Goal: Communication & Community: Answer question/provide support

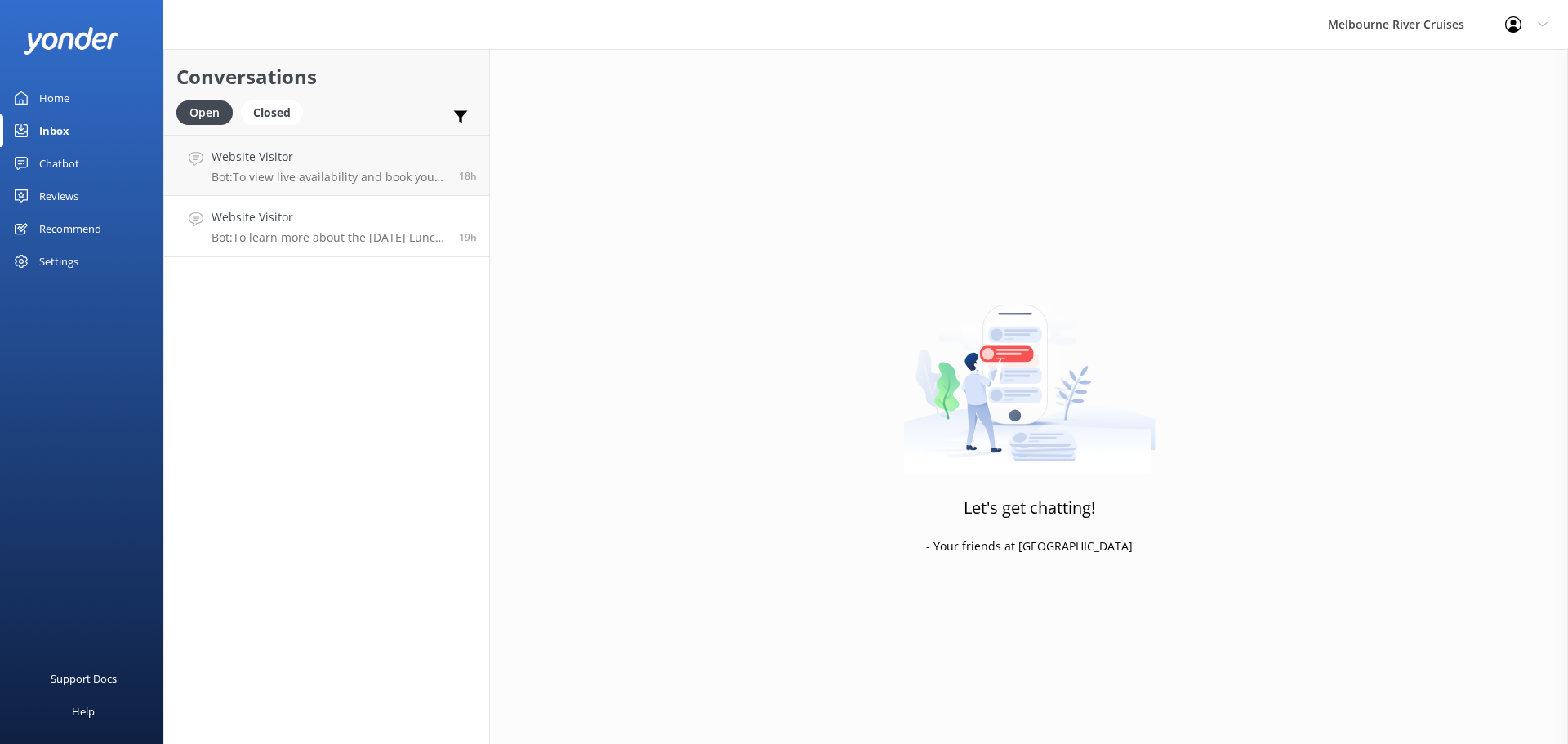
click at [284, 229] on div "Website Visitor Bot: To learn more about the [DATE] Lunch Cruise and to make a …" at bounding box center [330, 227] width 235 height 36
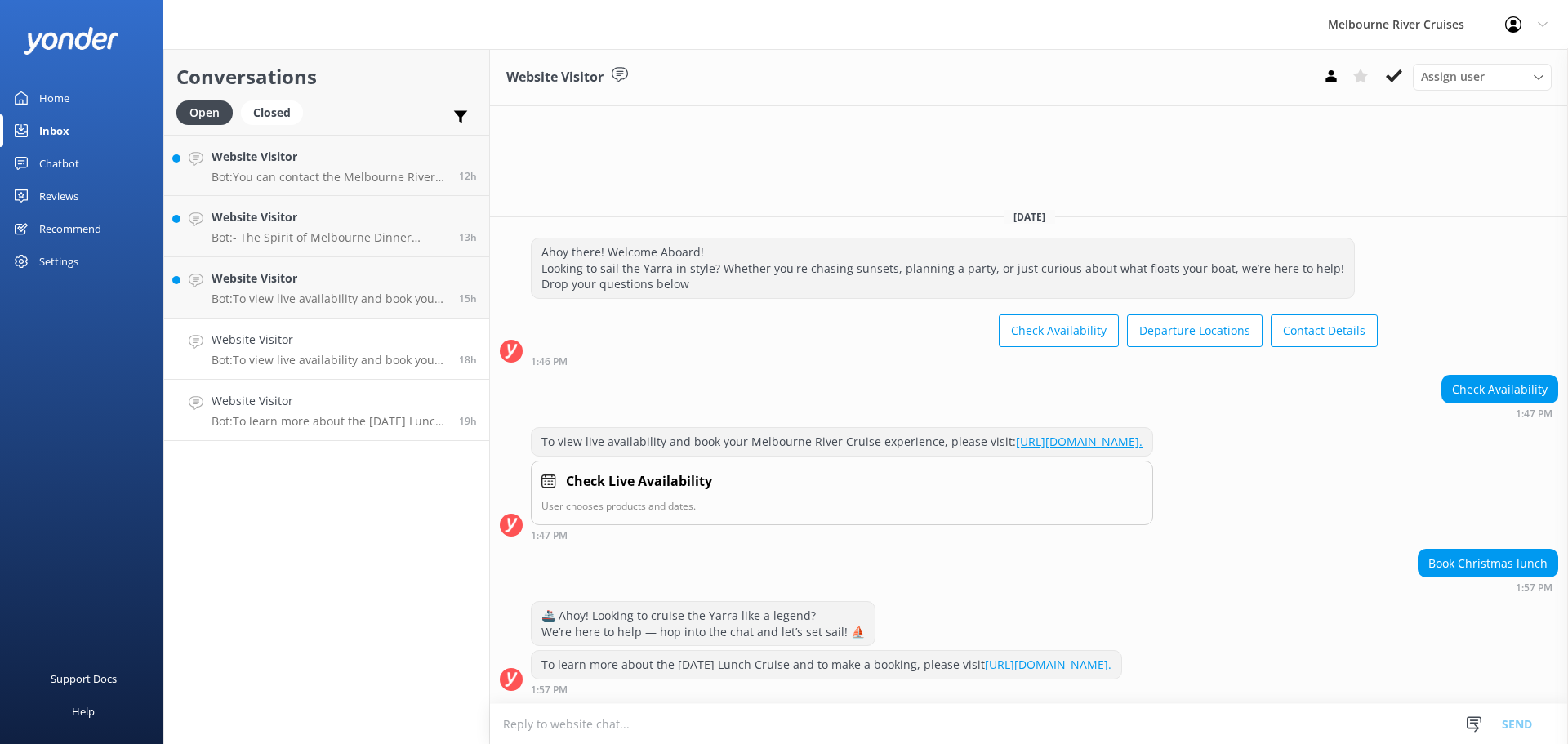
click at [253, 348] on h4 "Website Visitor" at bounding box center [330, 339] width 235 height 18
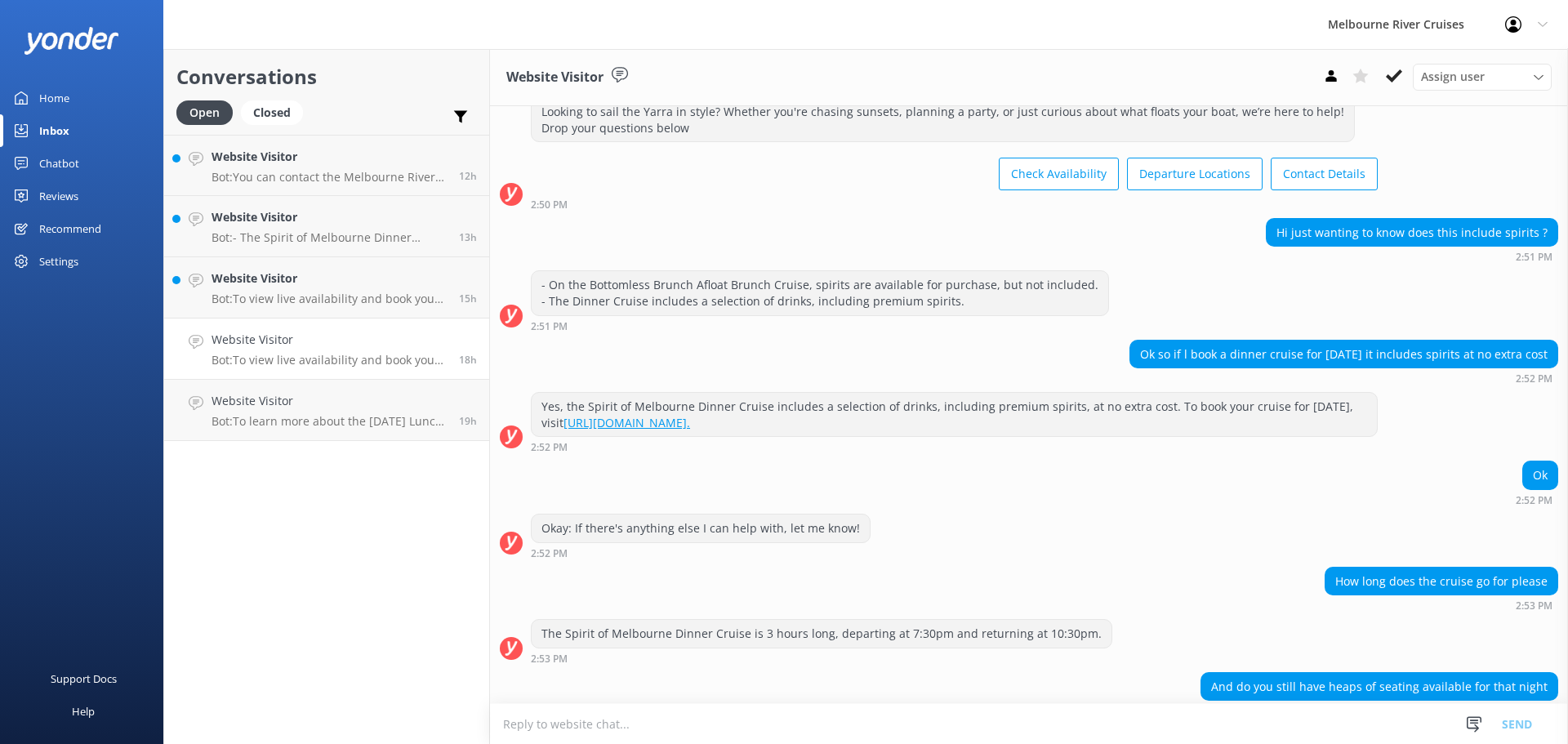
scroll to position [27, 0]
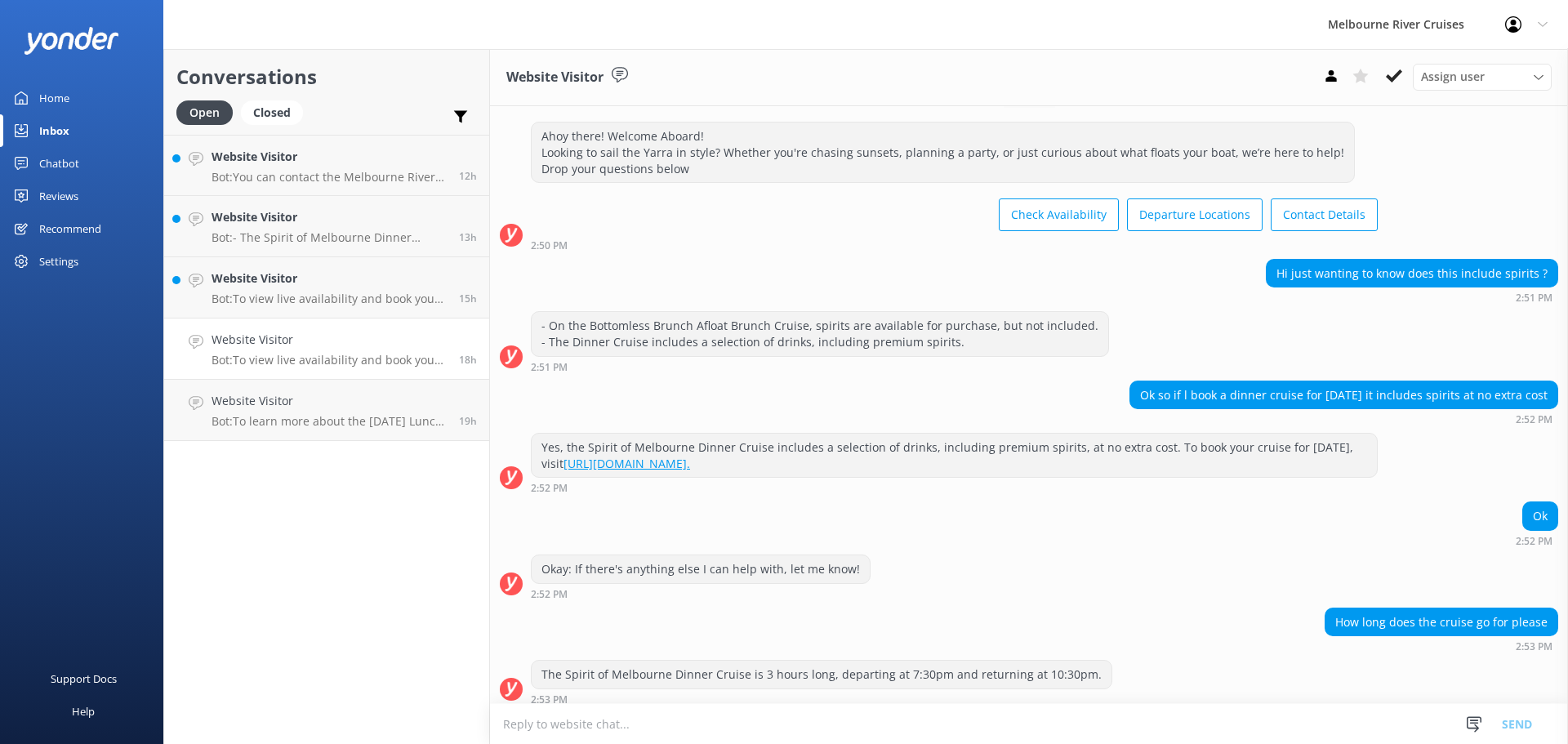
click at [257, 350] on div "Website Visitor Bot: To view live availability and book your Spirit of Melbourn…" at bounding box center [330, 349] width 235 height 36
click at [267, 413] on div "Website Visitor Bot: To learn more about the [DATE] Lunch Cruise and to make a …" at bounding box center [330, 410] width 235 height 36
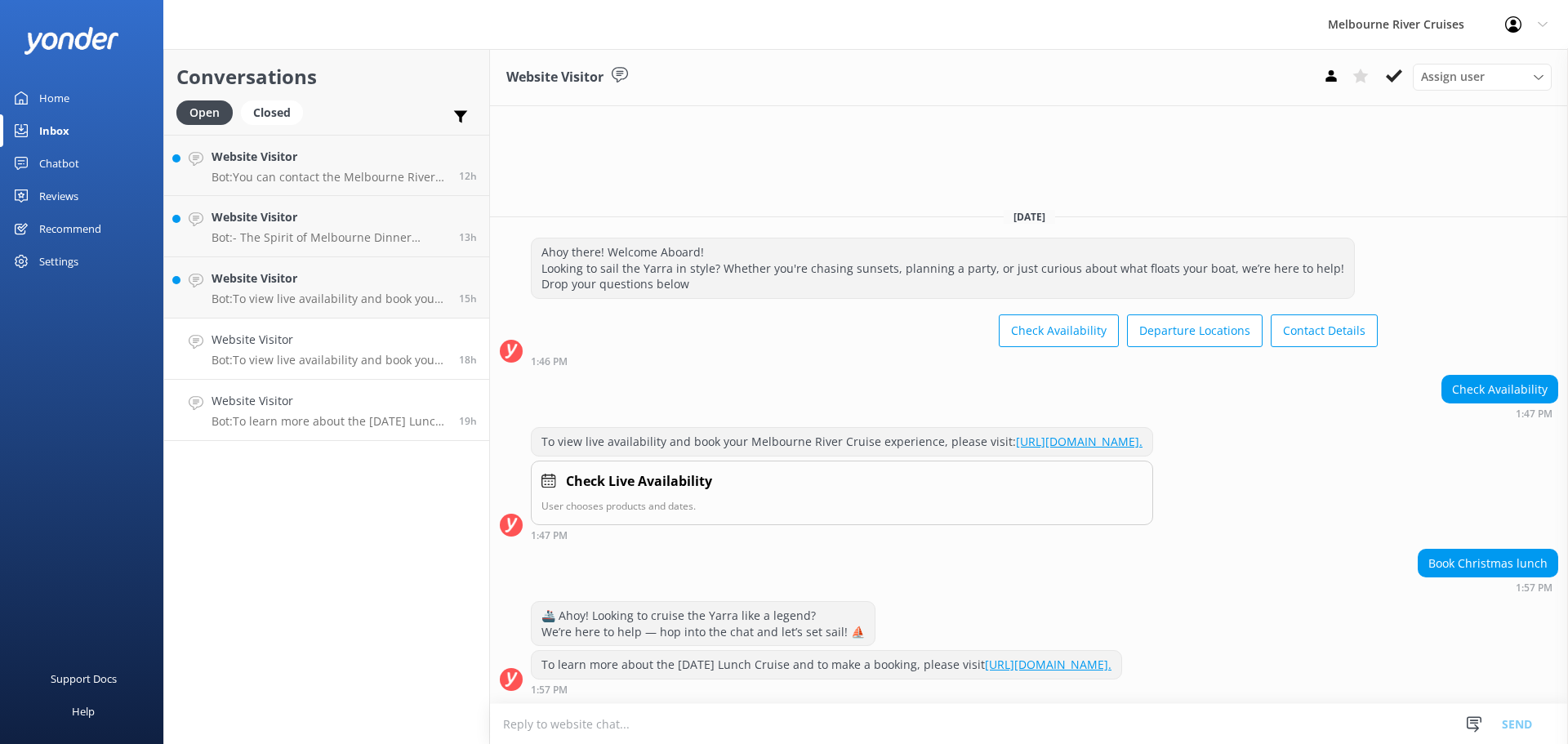
click at [262, 353] on p "Bot: To view live availability and book your Spirit of Melbourne Dinner Cruise,…" at bounding box center [330, 360] width 235 height 15
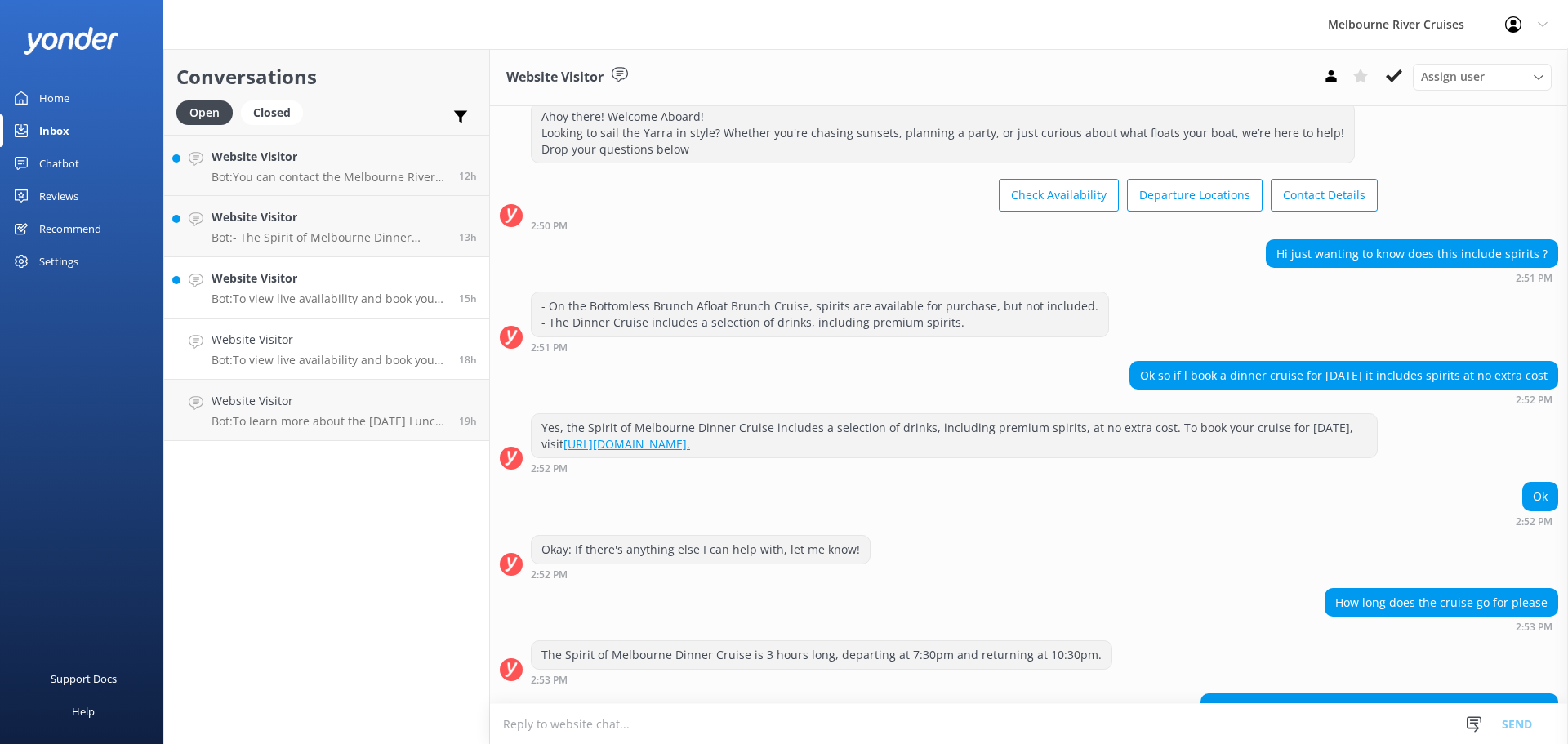
click at [246, 291] on div "Website Visitor Bot: To view live availability and book your Melbourne River Cr…" at bounding box center [330, 288] width 235 height 36
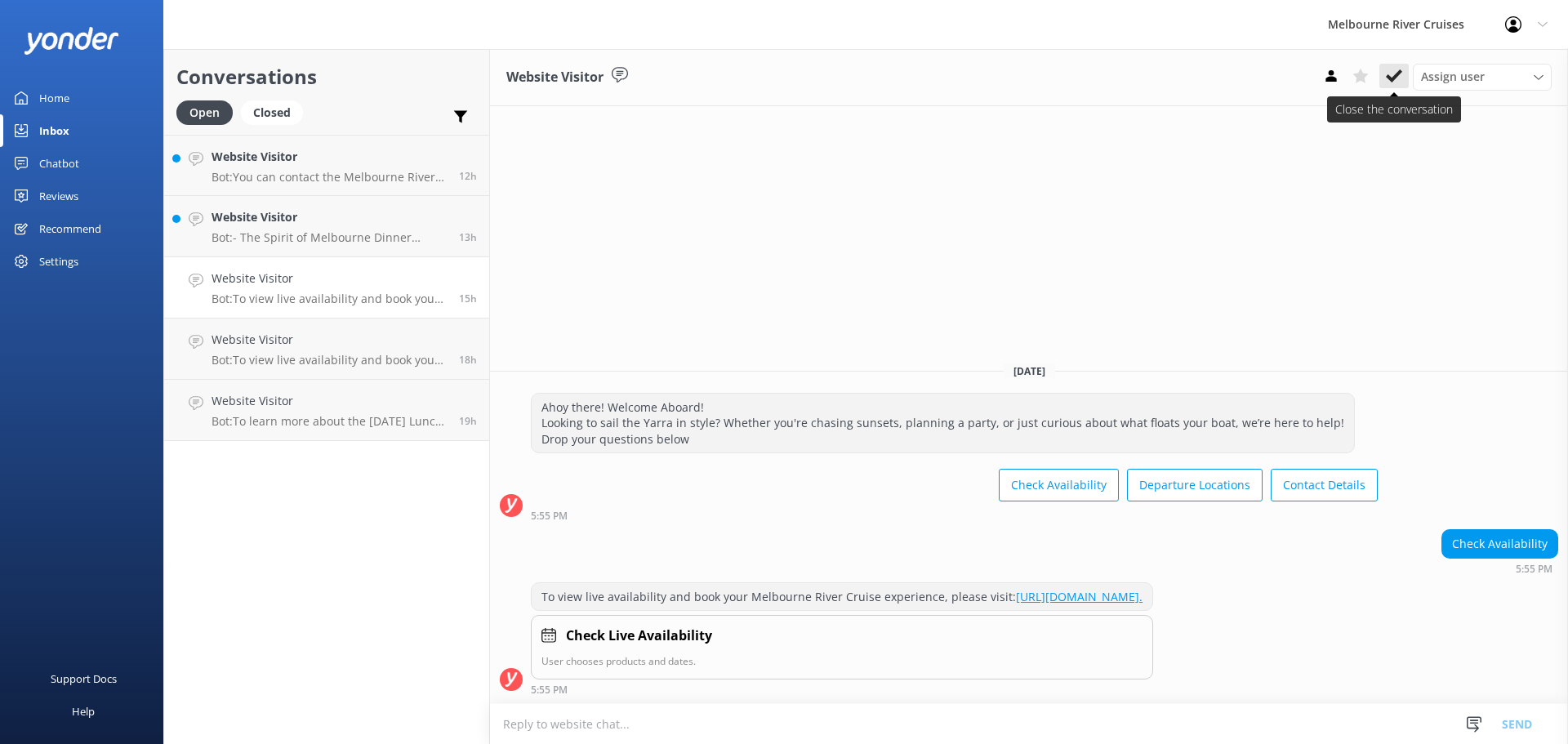
click at [1390, 72] on icon at bounding box center [1394, 75] width 16 height 16
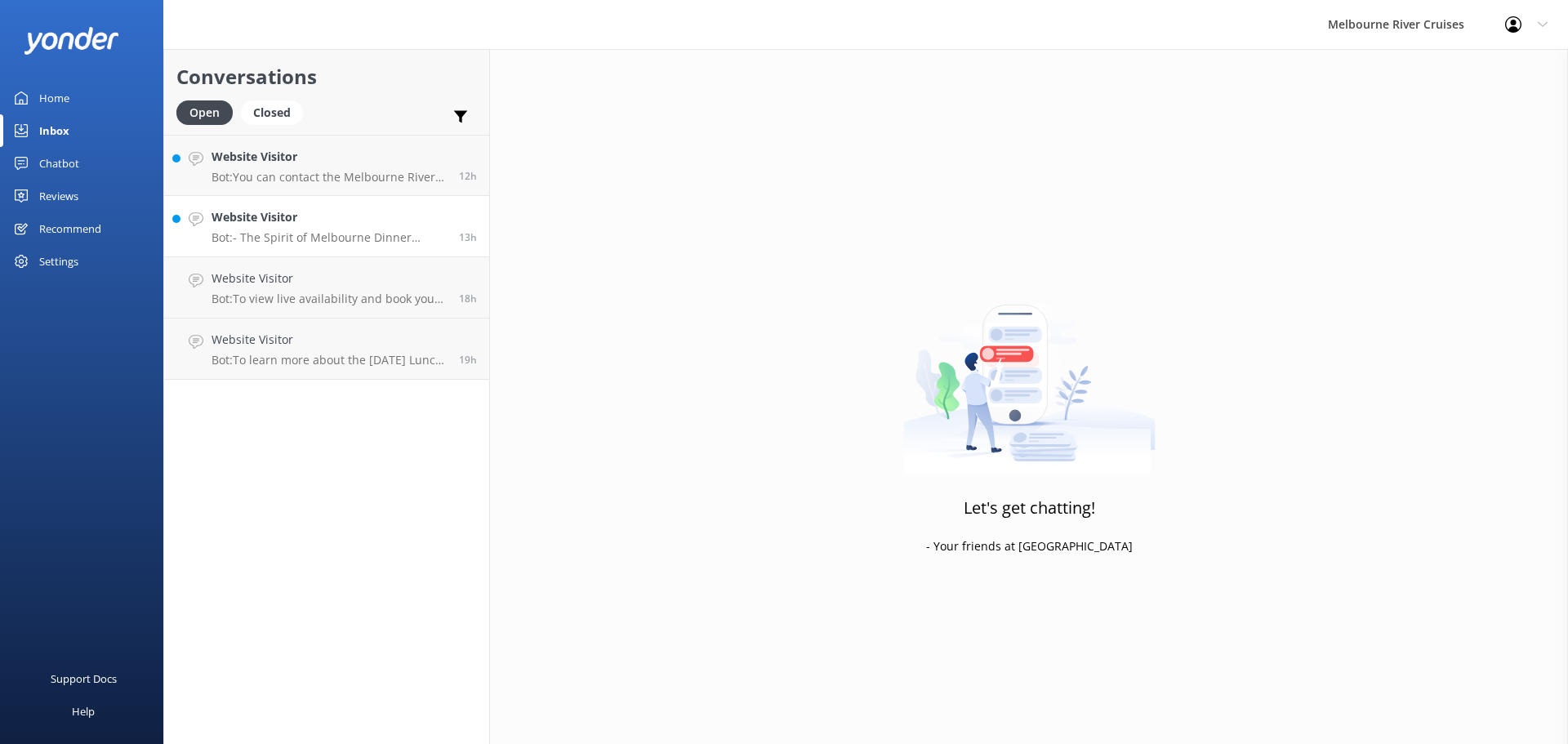
click at [245, 219] on h4 "Website Visitor" at bounding box center [330, 217] width 235 height 18
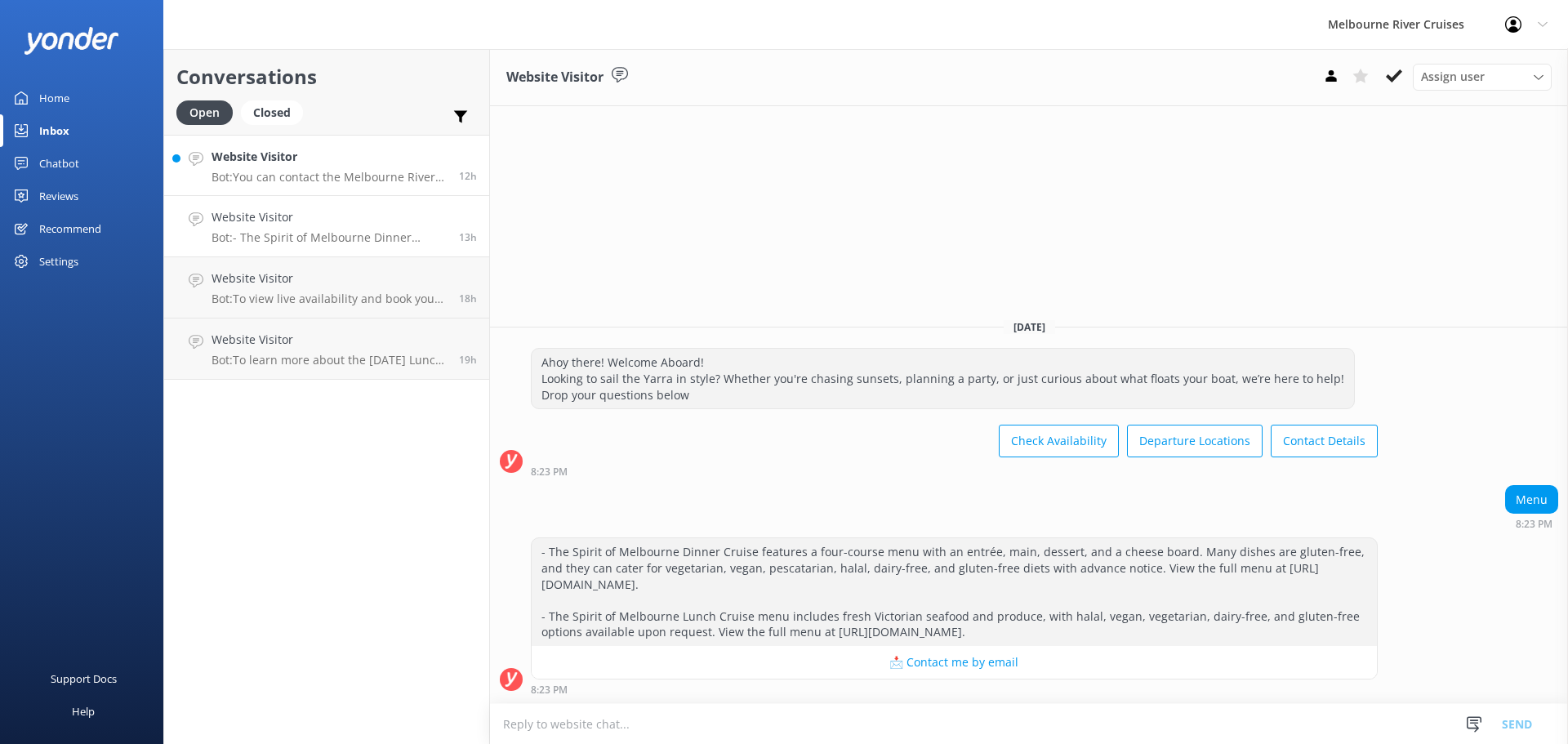
click at [249, 160] on h4 "Website Visitor" at bounding box center [330, 157] width 235 height 18
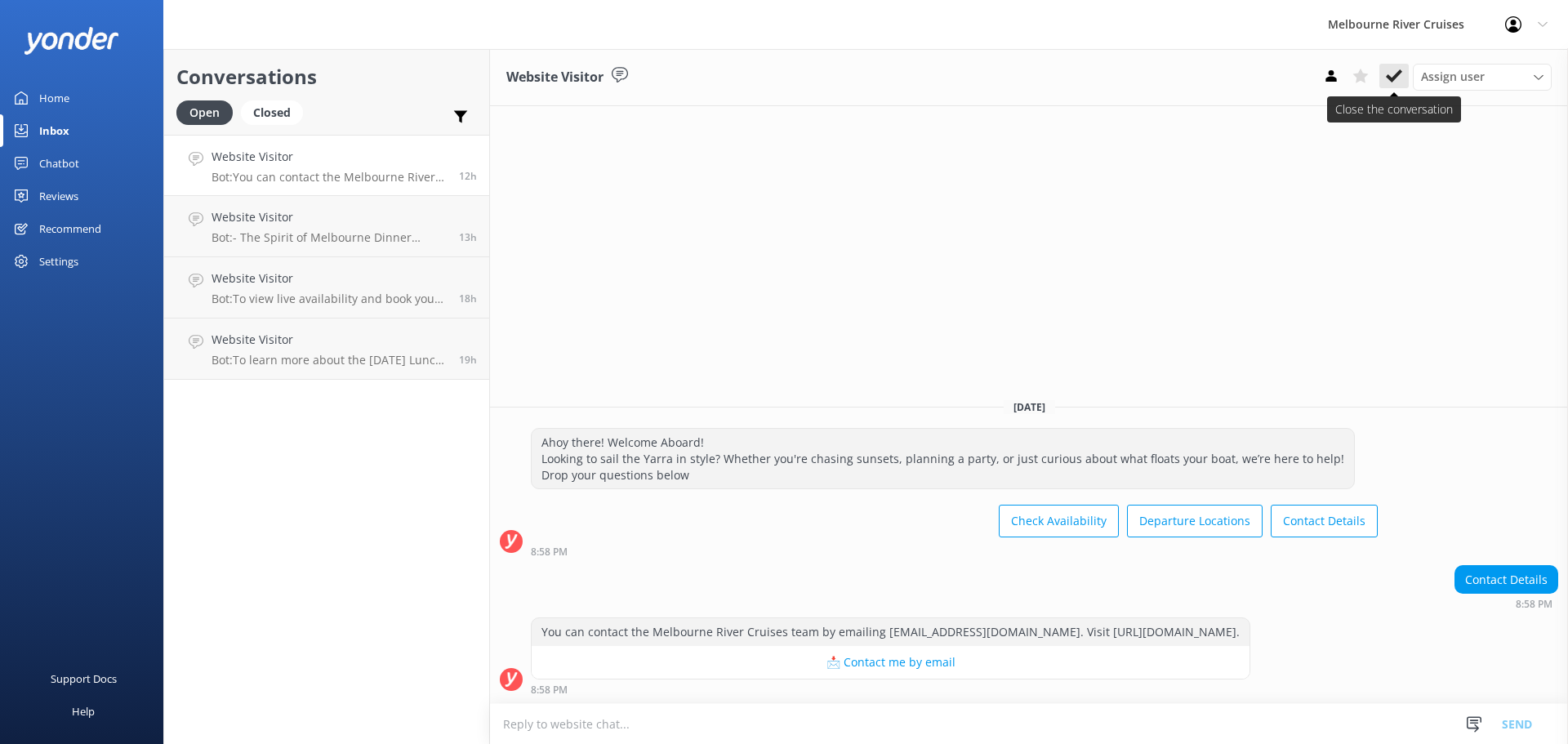
click at [1386, 80] on icon at bounding box center [1394, 75] width 16 height 16
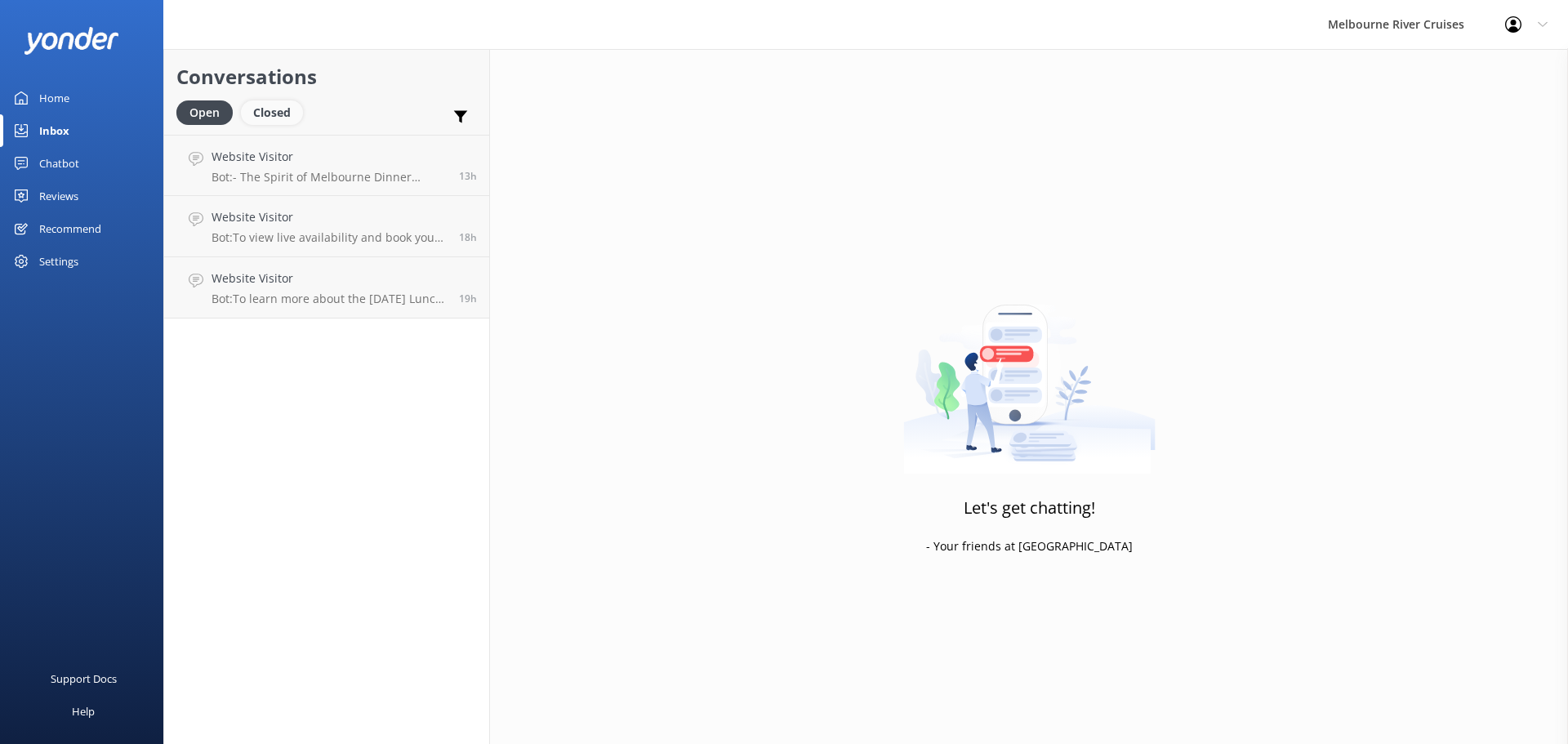
click at [276, 113] on div "Closed" at bounding box center [272, 112] width 62 height 24
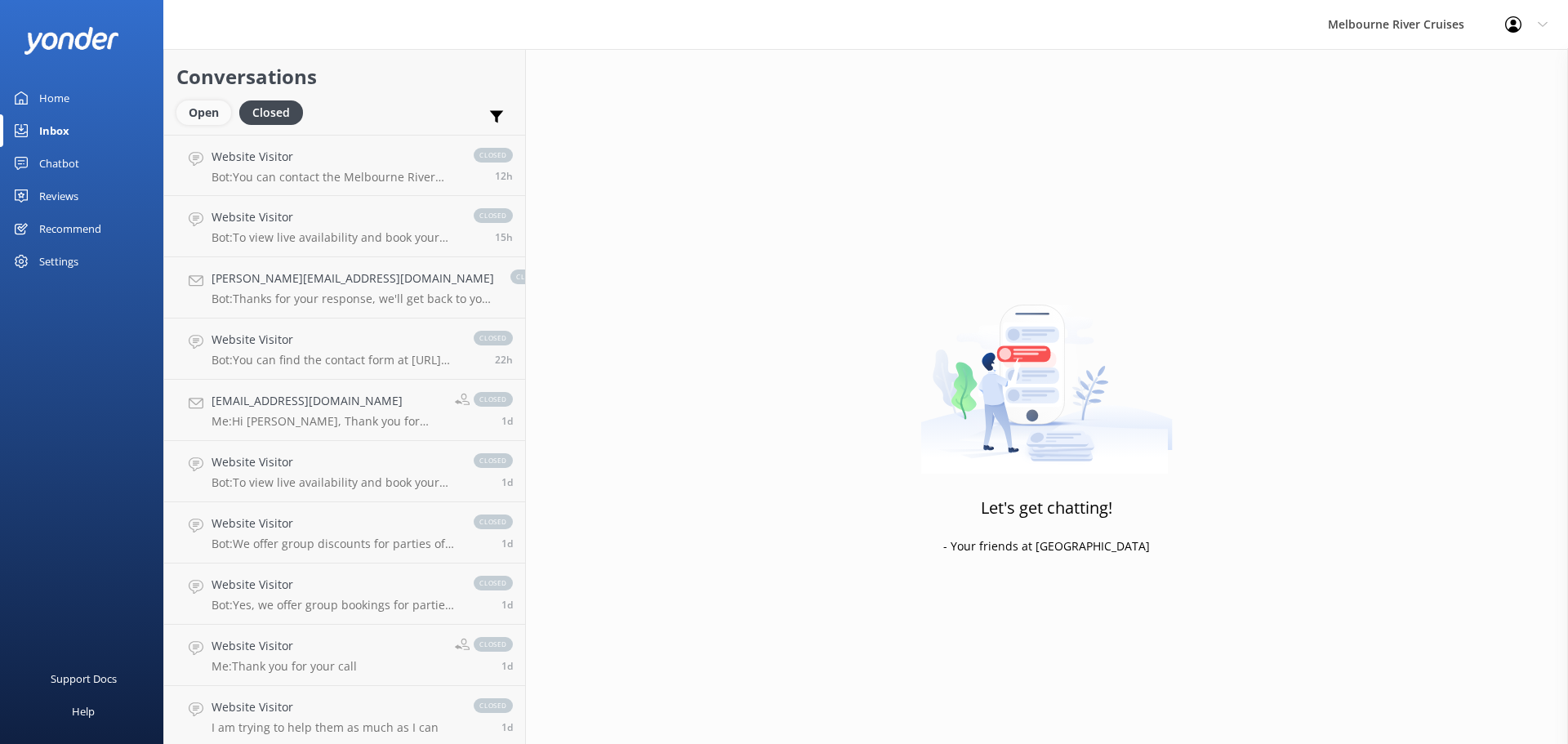
click at [191, 107] on div "Open" at bounding box center [203, 112] width 54 height 24
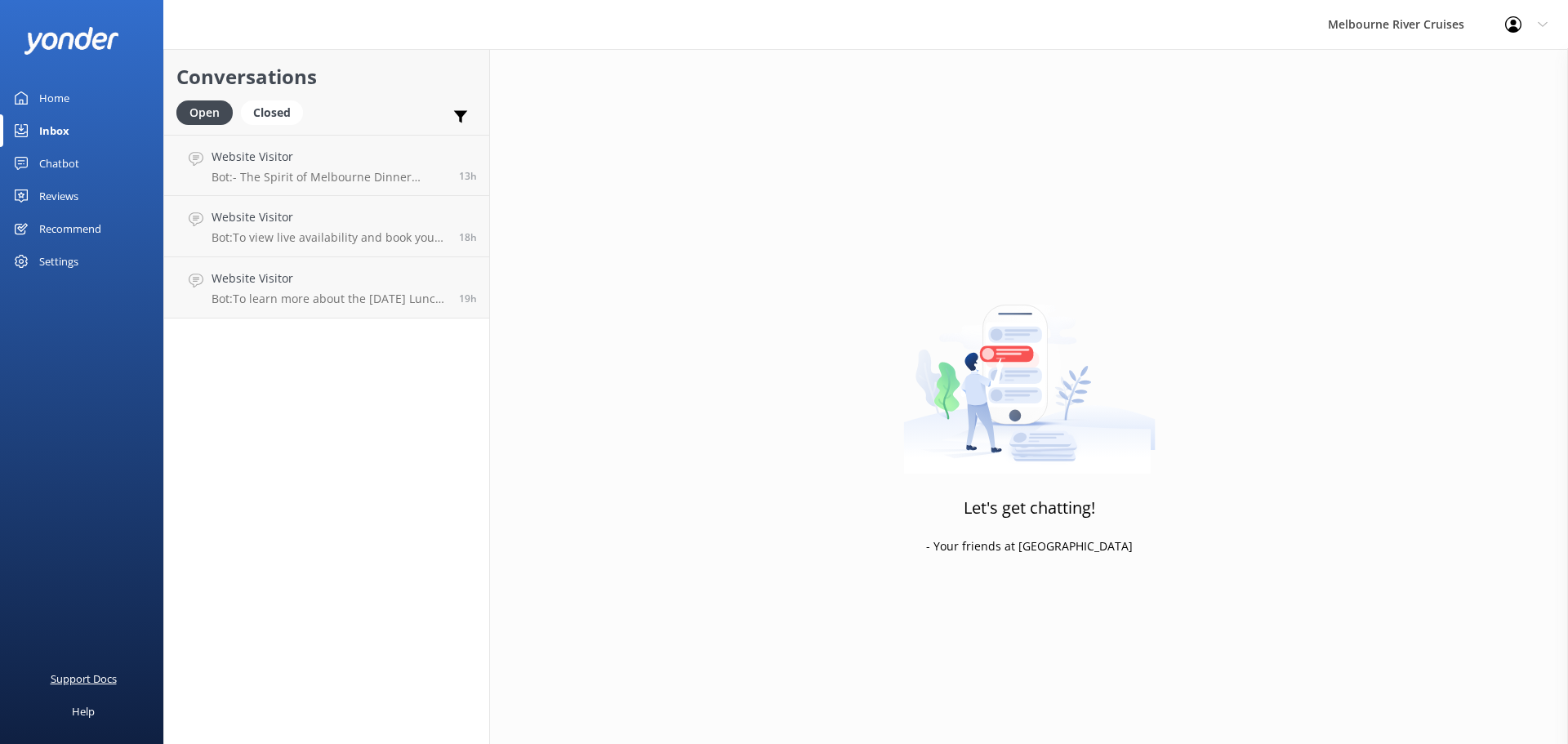
click at [71, 682] on div "Support Docs" at bounding box center [84, 679] width 66 height 33
click at [1544, 17] on div "Profile Settings Logout" at bounding box center [1526, 24] width 83 height 49
click at [834, 26] on div "Melbourne River Cruises Profile Settings Logout" at bounding box center [784, 24] width 1568 height 49
click at [1450, 111] on link "Logout" at bounding box center [1487, 110] width 163 height 41
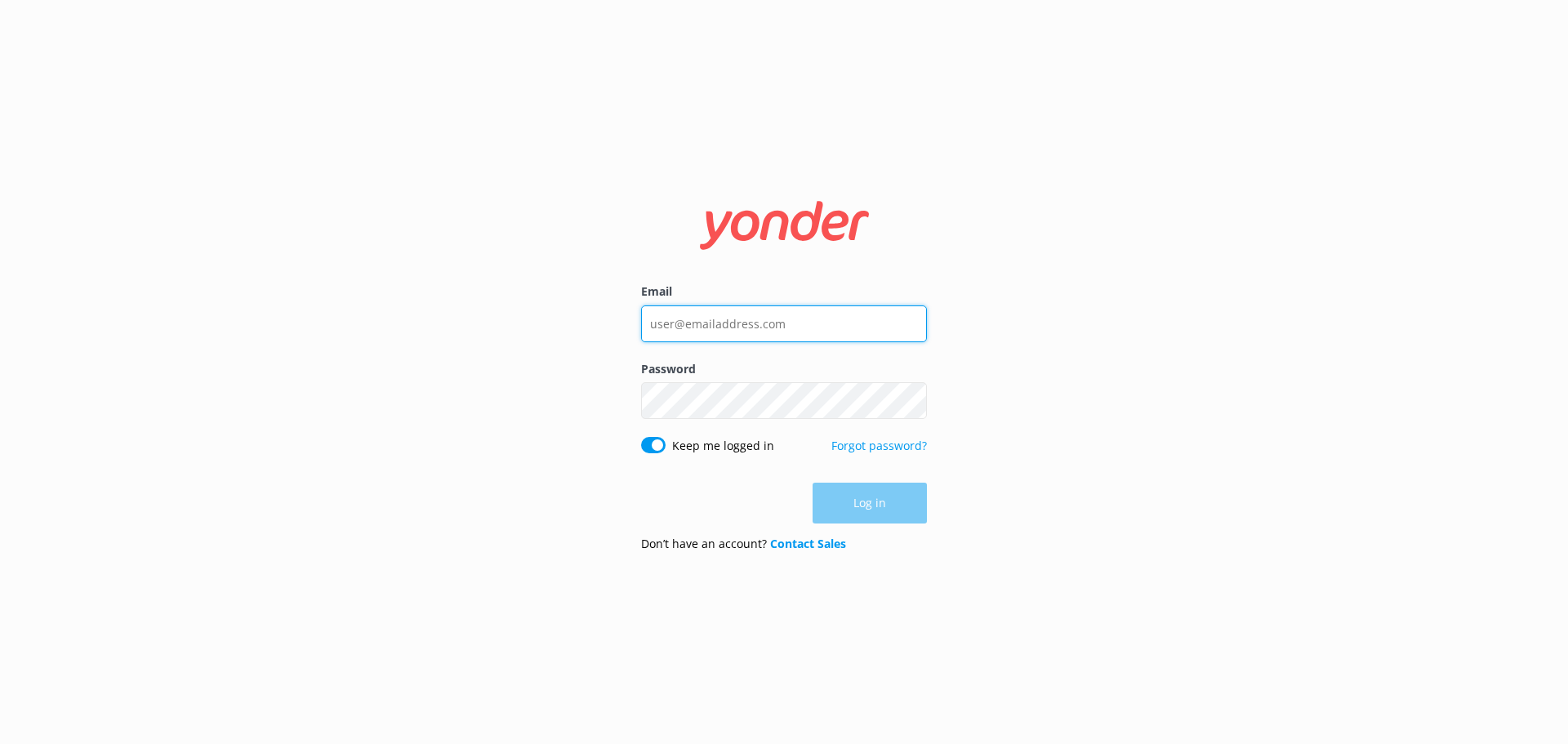
type input "[EMAIL_ADDRESS][DOMAIN_NAME]"
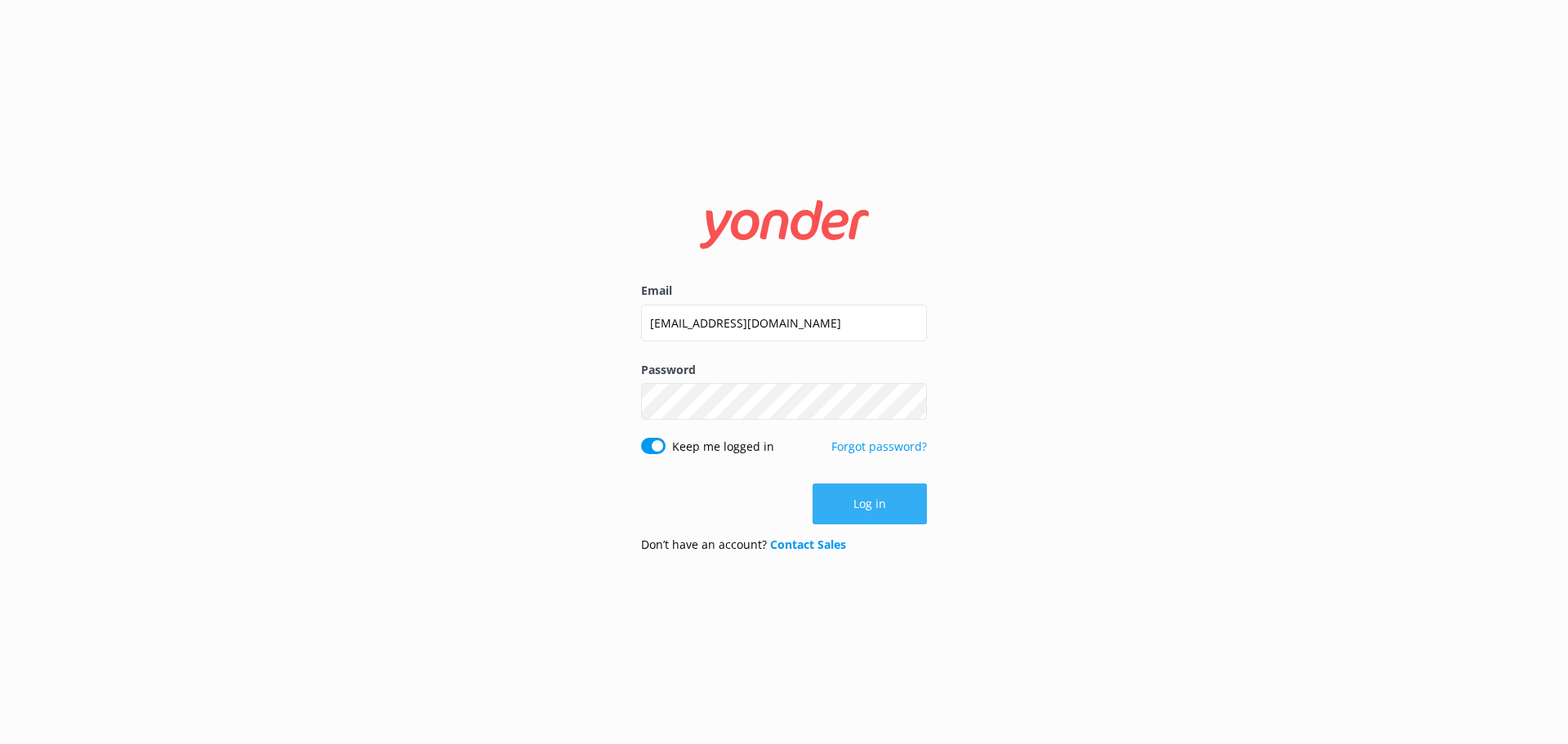
click at [874, 505] on button "Log in" at bounding box center [870, 503] width 114 height 41
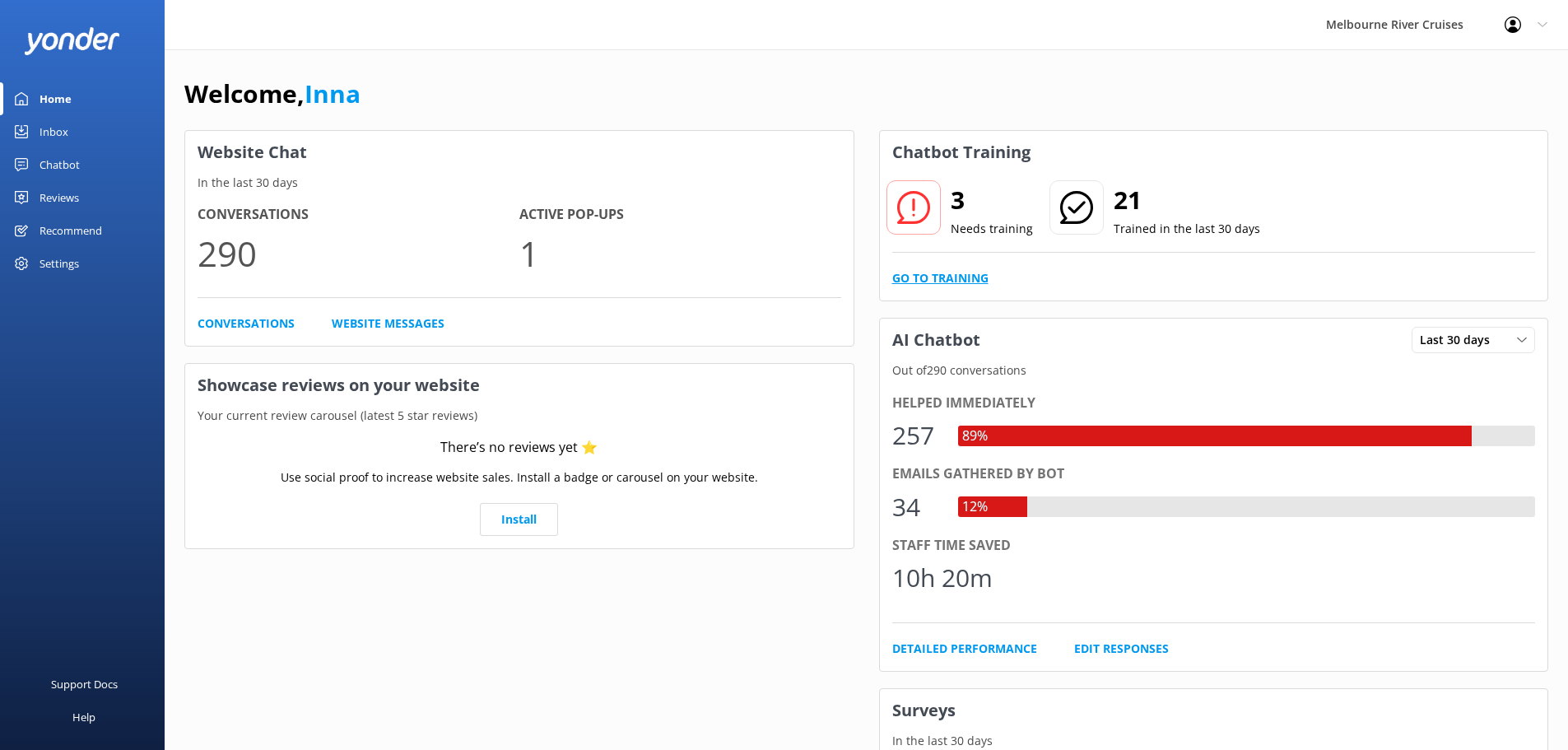
click at [940, 281] on link "Go to Training" at bounding box center [940, 278] width 96 height 18
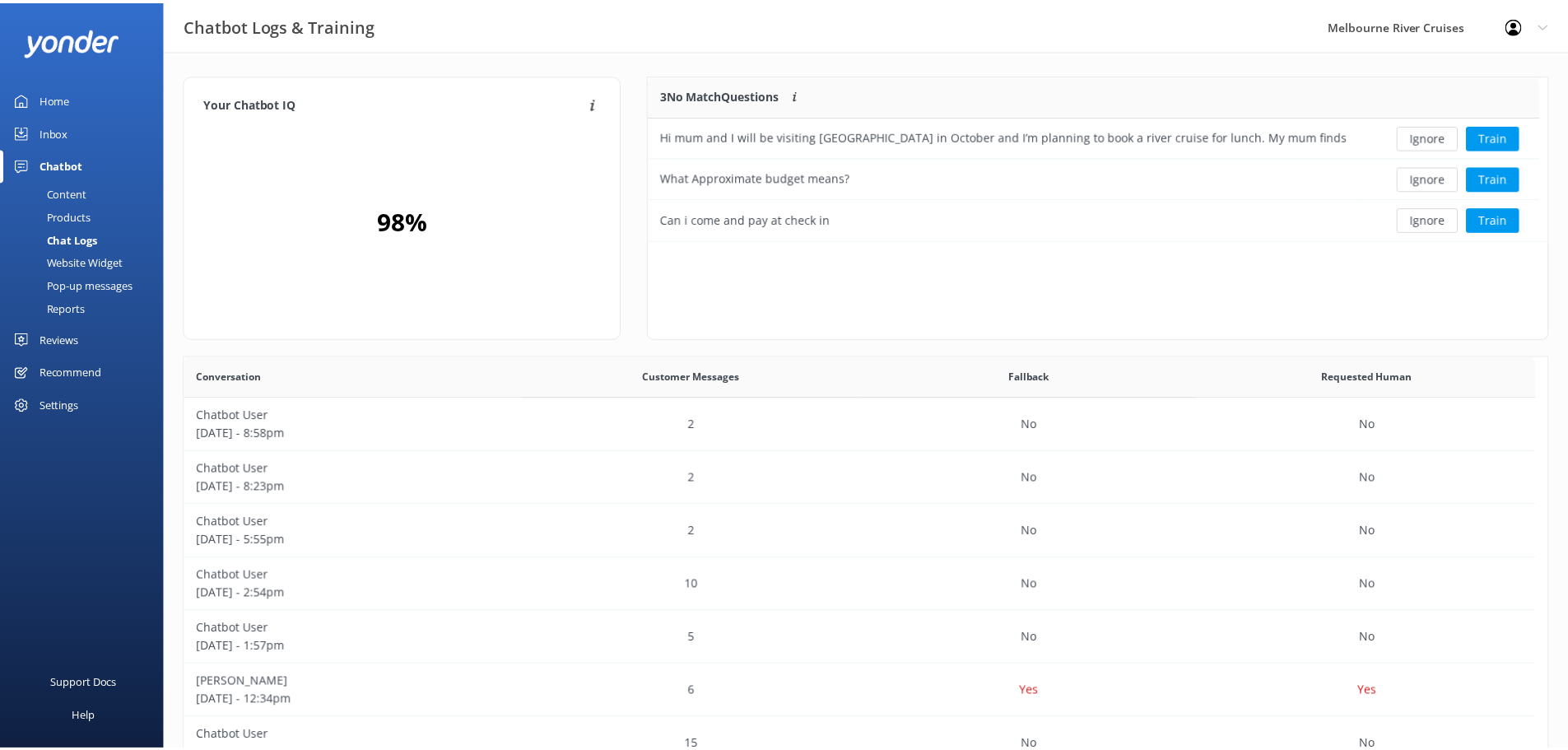
scroll to position [153, 886]
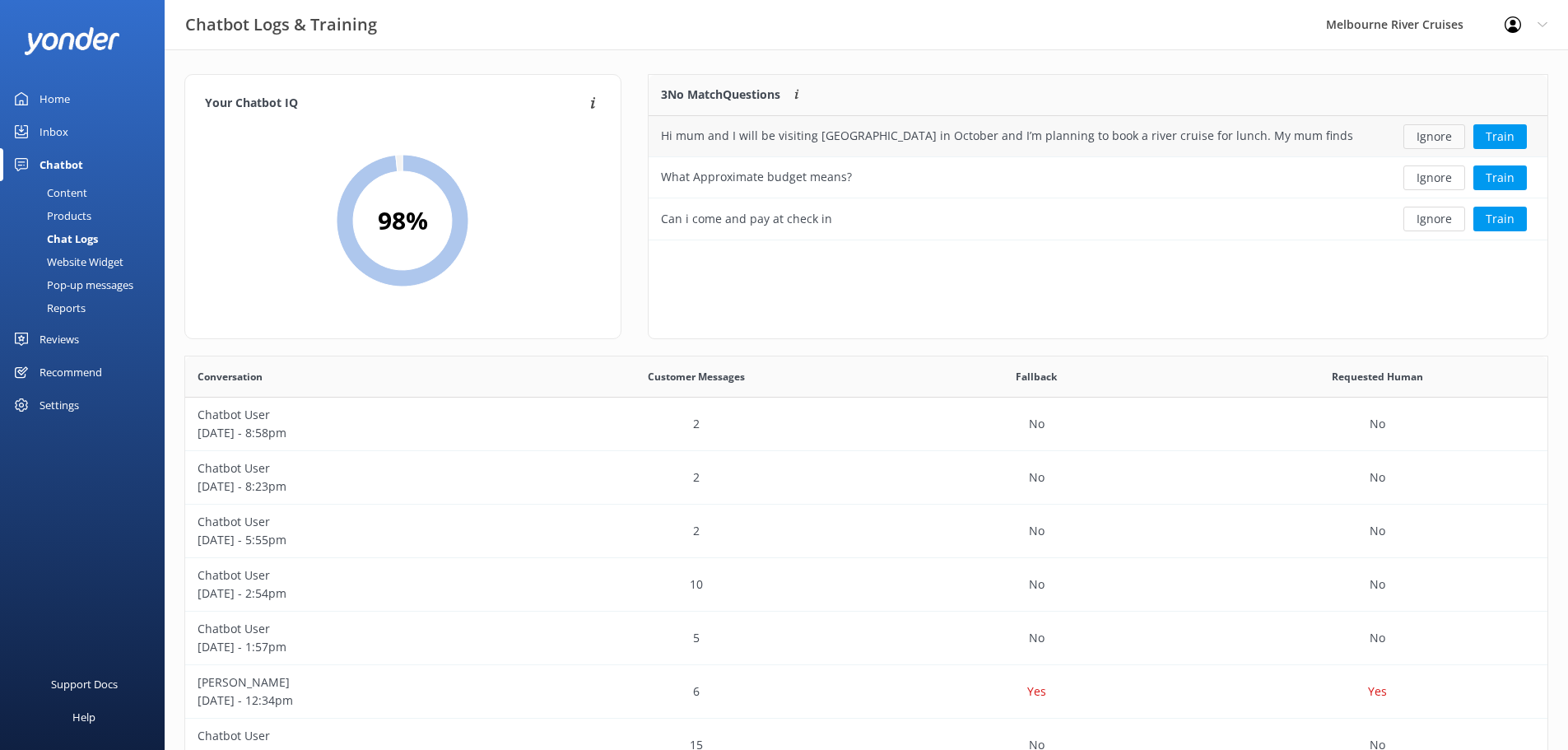
click at [1429, 140] on button "Ignore" at bounding box center [1434, 137] width 62 height 24
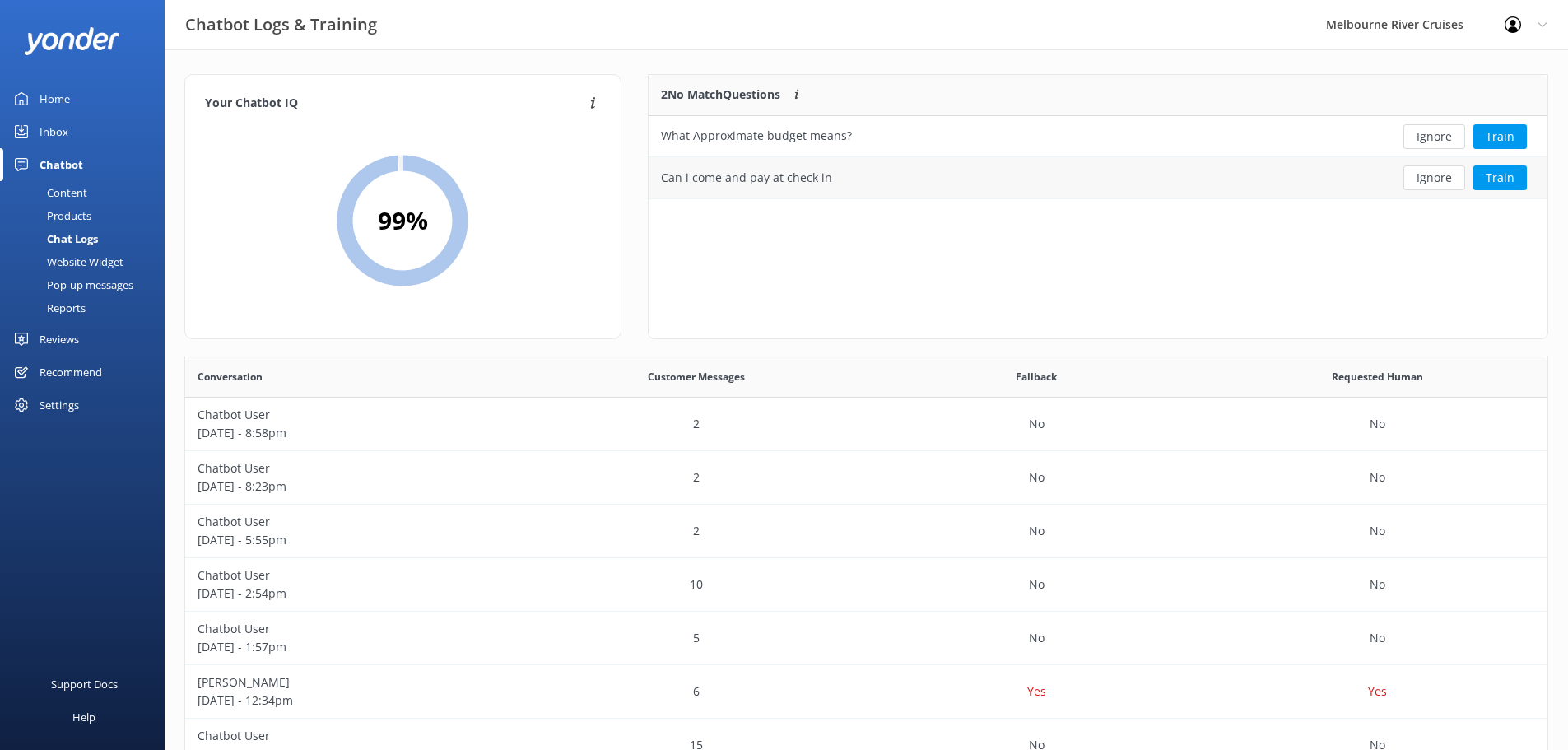
scroll to position [112, 886]
click at [1429, 140] on button "Ignore" at bounding box center [1434, 137] width 62 height 24
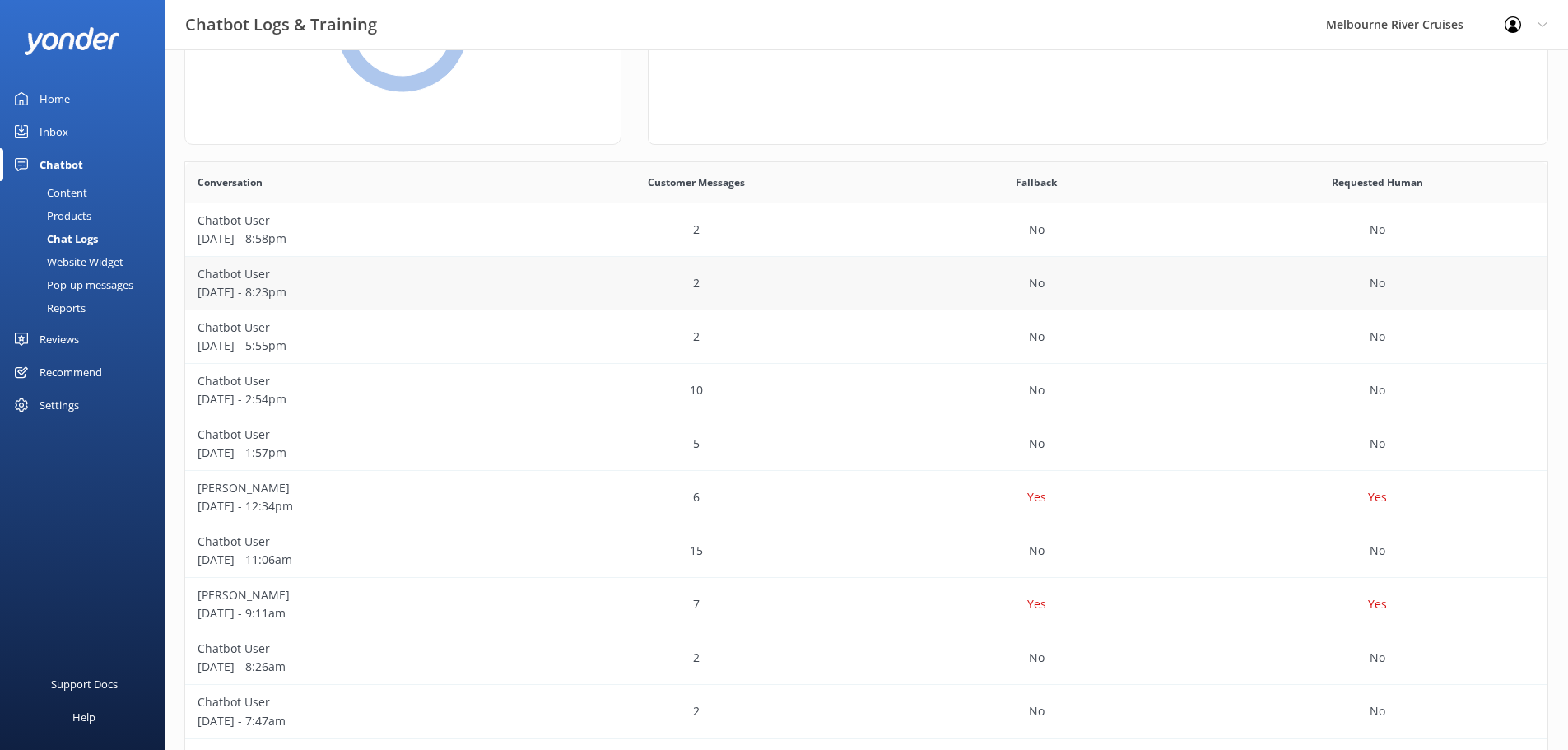
scroll to position [274, 0]
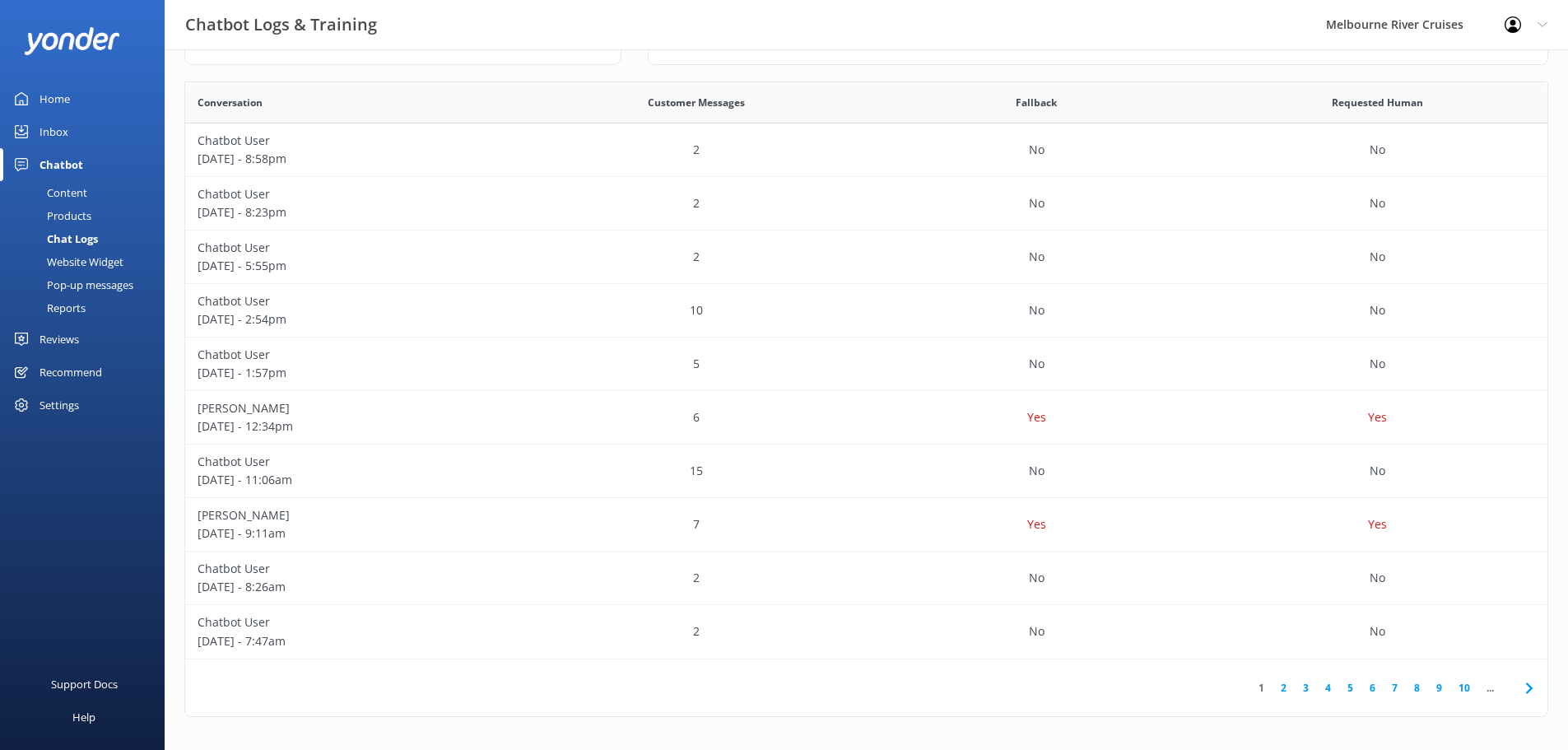
click at [44, 126] on div "Inbox" at bounding box center [53, 132] width 29 height 33
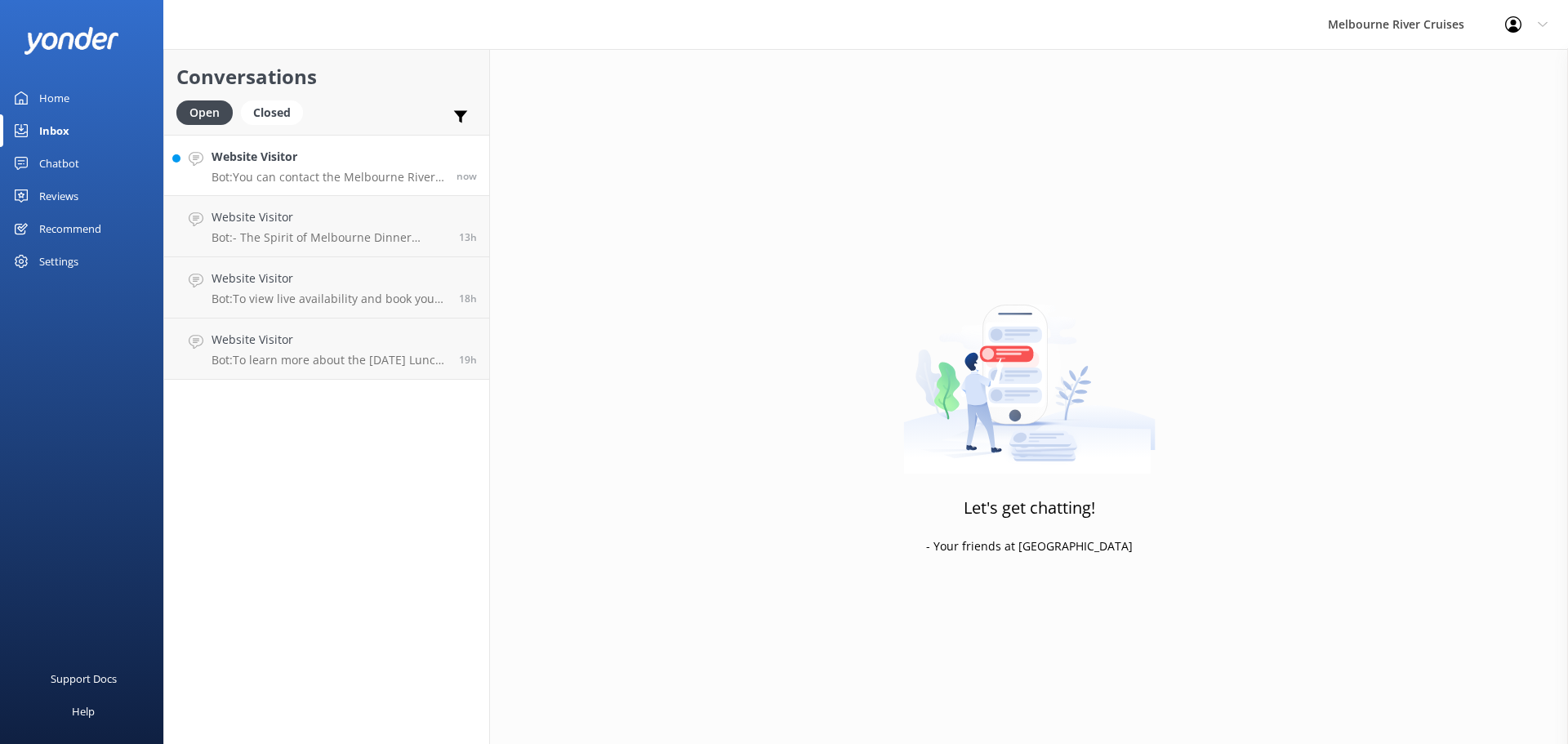
click at [276, 174] on p "Bot: You can contact the Melbourne River Cruises team by emailing [EMAIL_ADDRES…" at bounding box center [328, 176] width 233 height 15
